Goal: Task Accomplishment & Management: Complete application form

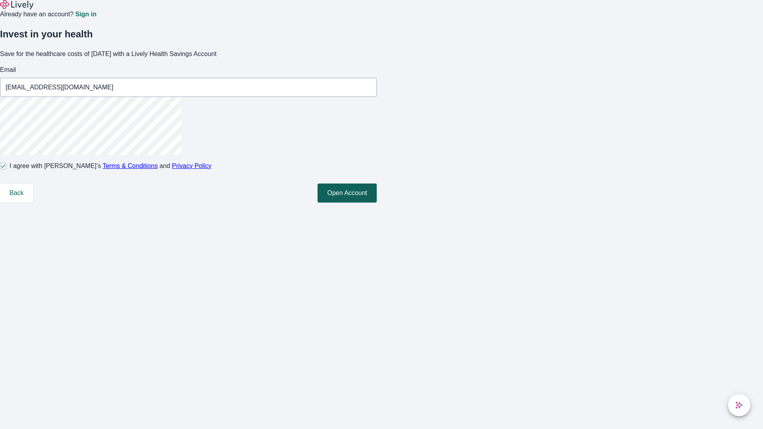
click at [377, 203] on button "Open Account" at bounding box center [347, 193] width 59 height 19
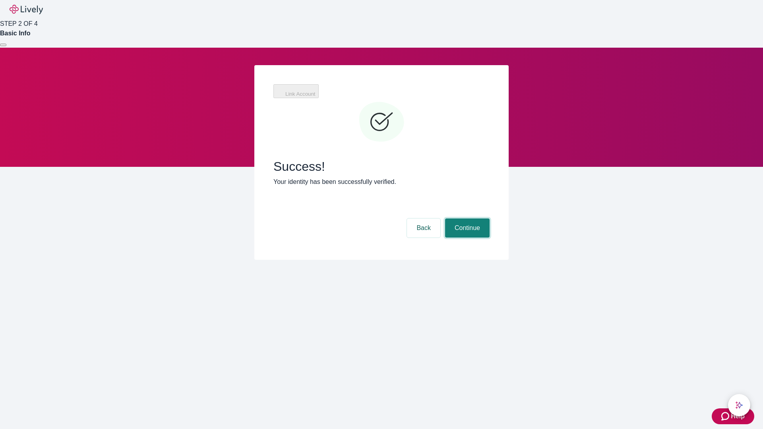
click at [466, 219] on button "Continue" at bounding box center [467, 228] width 45 height 19
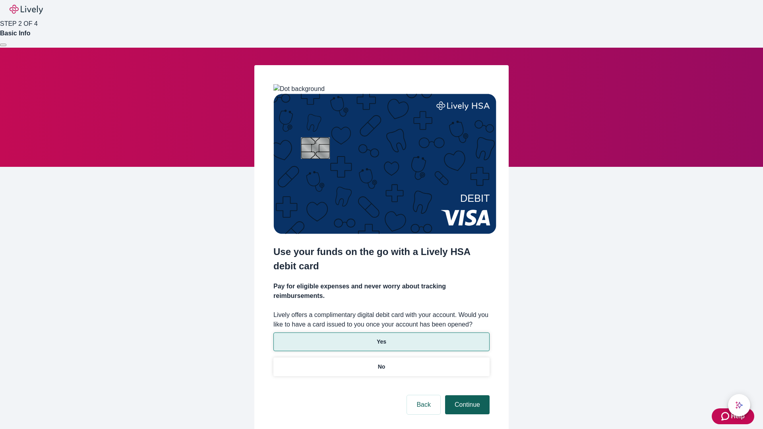
click at [381, 338] on p "Yes" at bounding box center [382, 342] width 10 height 8
click at [466, 396] on button "Continue" at bounding box center [467, 405] width 45 height 19
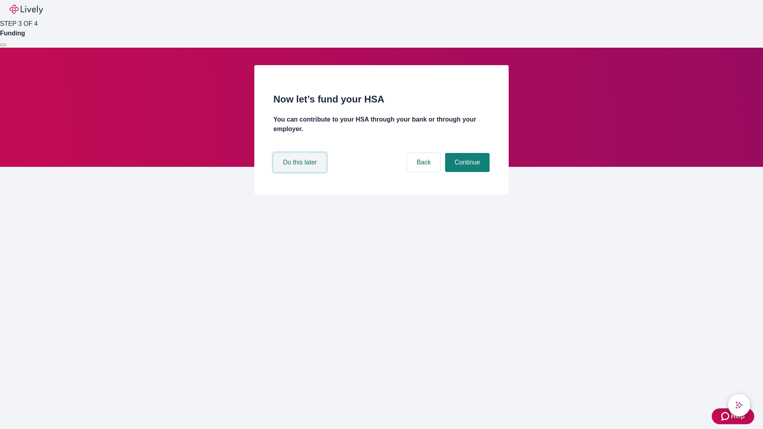
click at [301, 172] on button "Do this later" at bounding box center [300, 162] width 53 height 19
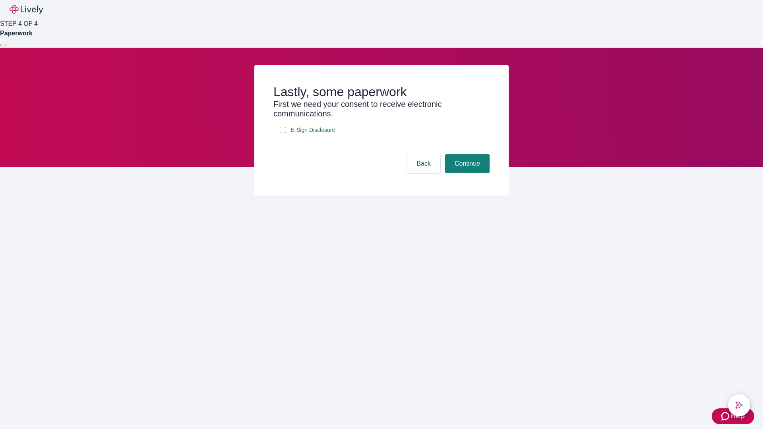
click at [283, 133] on input "E-Sign Disclosure" at bounding box center [283, 130] width 6 height 6
checkbox input "true"
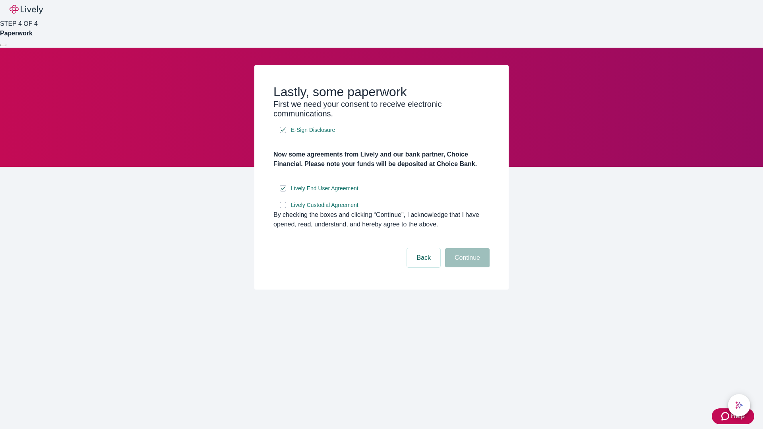
click at [283, 208] on input "Lively Custodial Agreement" at bounding box center [283, 205] width 6 height 6
checkbox input "true"
click at [466, 268] on button "Continue" at bounding box center [467, 258] width 45 height 19
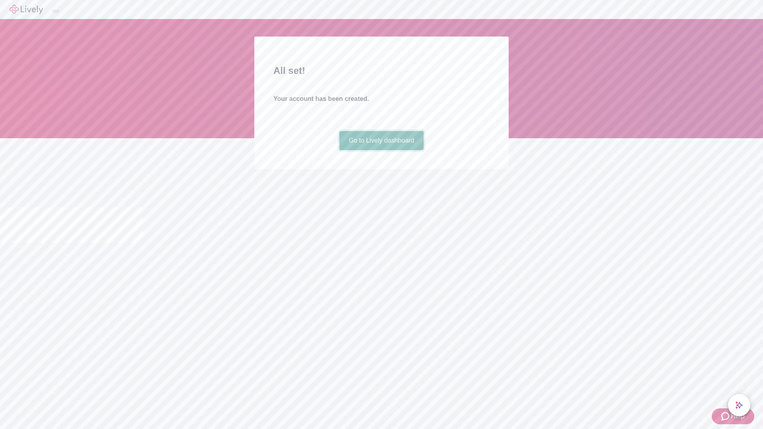
click at [381, 150] on link "Go to Lively dashboard" at bounding box center [382, 140] width 85 height 19
